Goal: Transaction & Acquisition: Purchase product/service

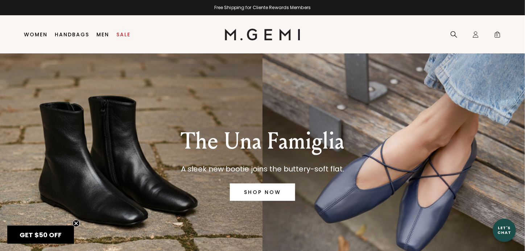
click at [252, 189] on link "SHOP NOW" at bounding box center [262, 191] width 65 height 17
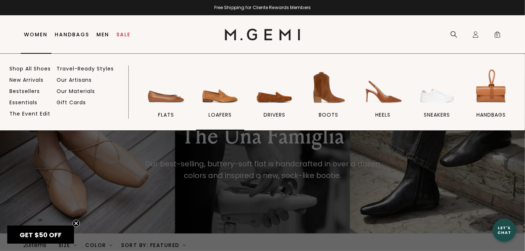
click at [219, 99] on img at bounding box center [220, 87] width 41 height 41
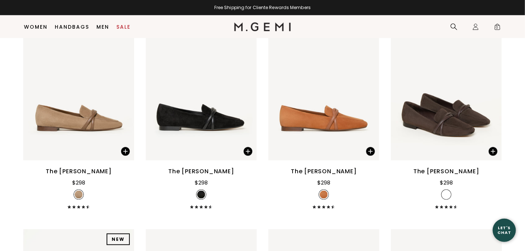
scroll to position [366, 0]
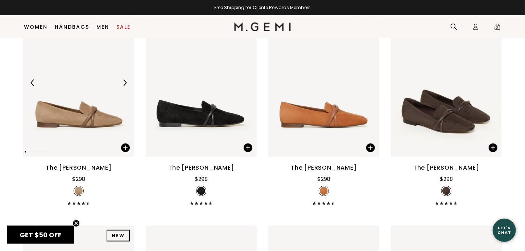
click at [97, 90] on img at bounding box center [78, 83] width 111 height 148
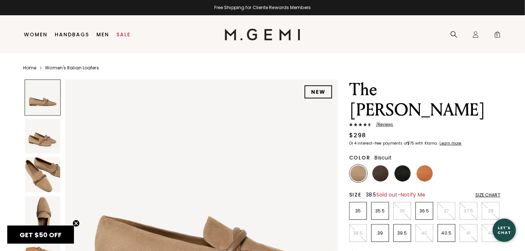
click at [357, 230] on p "38.5" at bounding box center [358, 233] width 17 height 6
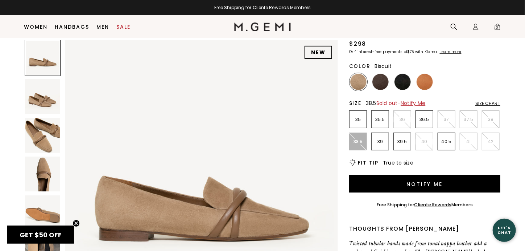
scroll to position [79, 0]
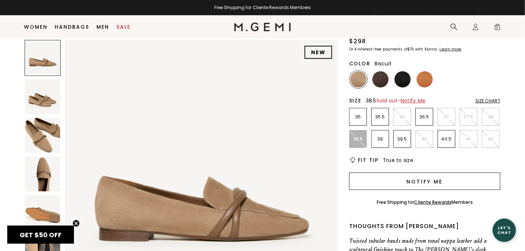
click at [416, 172] on button "Notify Me" at bounding box center [424, 180] width 151 height 17
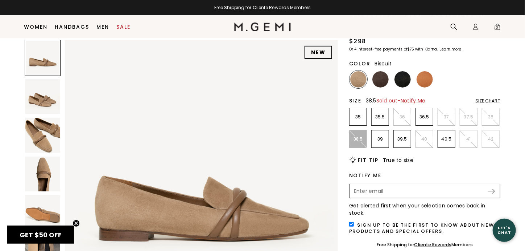
click at [406, 185] on input "Enter your email address to be notified when your selection is back in stock" at bounding box center [418, 191] width 137 height 12
type input "[PERSON_NAME][EMAIL_ADDRESS][PERSON_NAME][DOMAIN_NAME]"
click at [492, 189] on img at bounding box center [491, 191] width 7 height 5
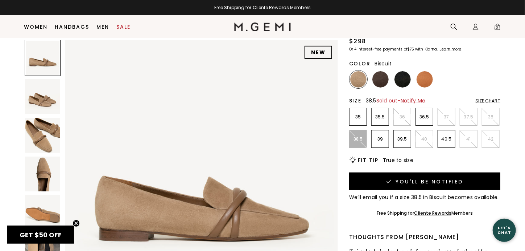
click at [43, 169] on img at bounding box center [42, 173] width 35 height 35
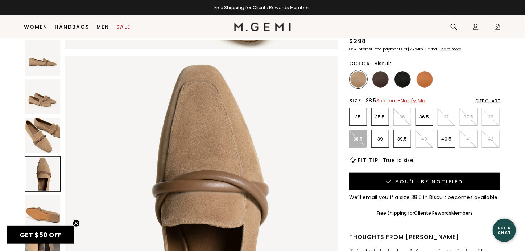
click at [42, 136] on img at bounding box center [42, 135] width 35 height 35
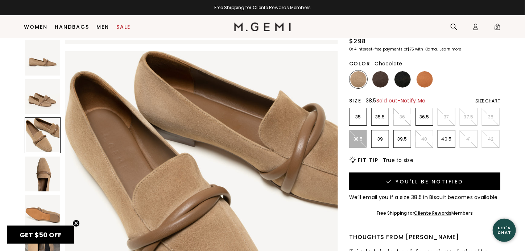
click at [386, 71] on img at bounding box center [381, 79] width 16 height 16
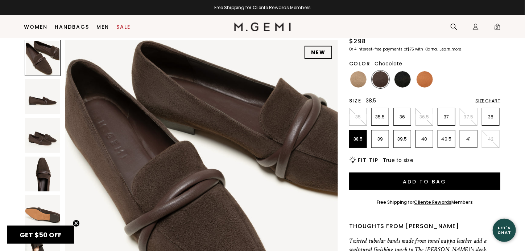
click at [46, 57] on div at bounding box center [43, 58] width 36 height 36
click at [37, 176] on img at bounding box center [42, 173] width 35 height 35
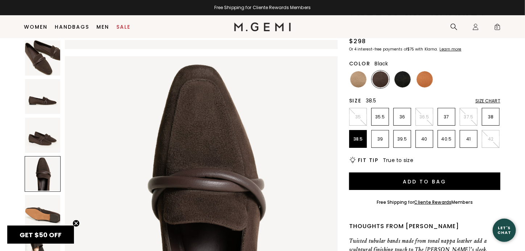
click at [401, 71] on img at bounding box center [403, 79] width 16 height 16
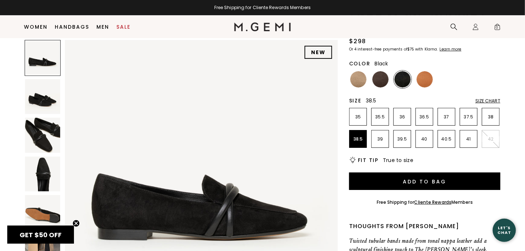
click at [52, 168] on img at bounding box center [42, 173] width 35 height 35
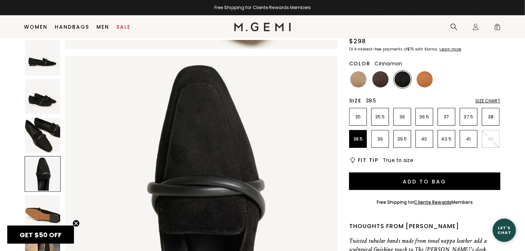
click at [429, 71] on img at bounding box center [425, 79] width 16 height 16
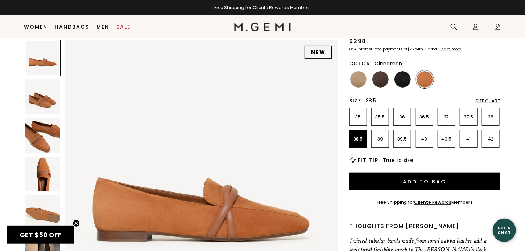
click at [44, 172] on img at bounding box center [42, 173] width 35 height 35
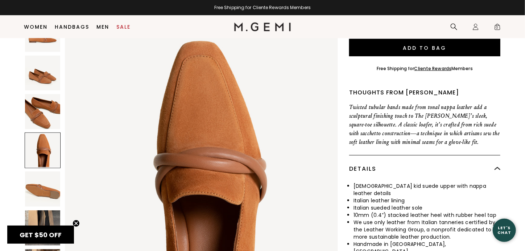
scroll to position [258, 0]
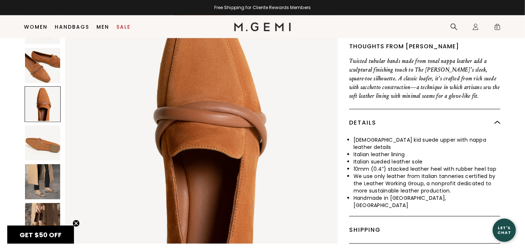
click at [43, 164] on img at bounding box center [42, 181] width 35 height 35
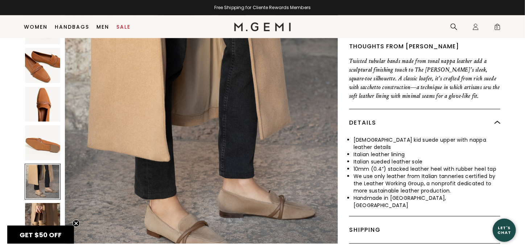
click at [37, 203] on img at bounding box center [42, 220] width 35 height 35
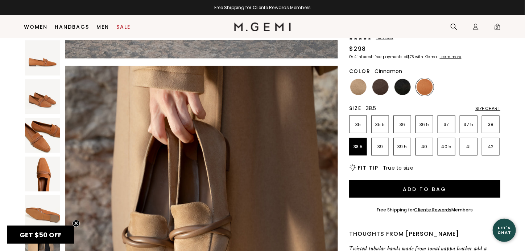
scroll to position [58, 0]
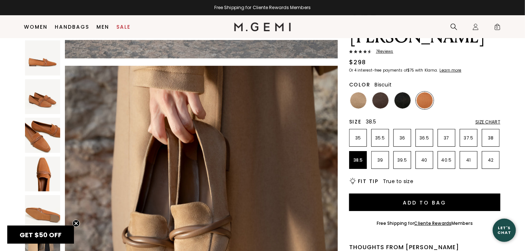
click at [360, 92] on img at bounding box center [358, 100] width 16 height 16
